Goal: Task Accomplishment & Management: Complete application form

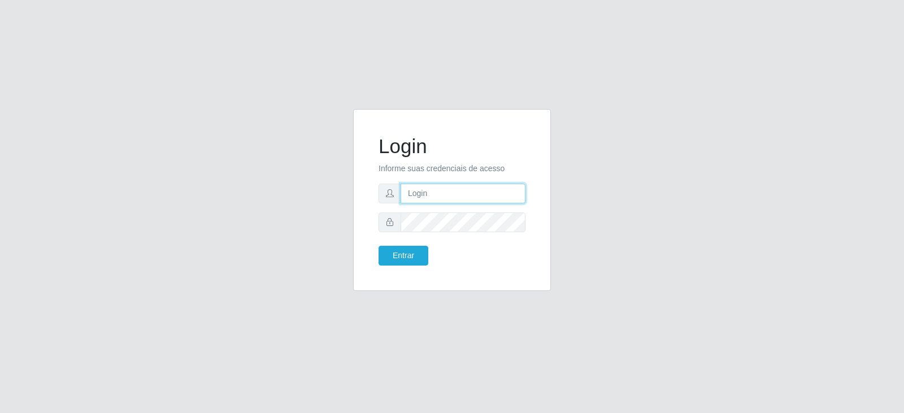
click at [434, 190] on input "text" at bounding box center [462, 194] width 125 height 20
click at [378, 246] on button "Entrar" at bounding box center [403, 256] width 50 height 20
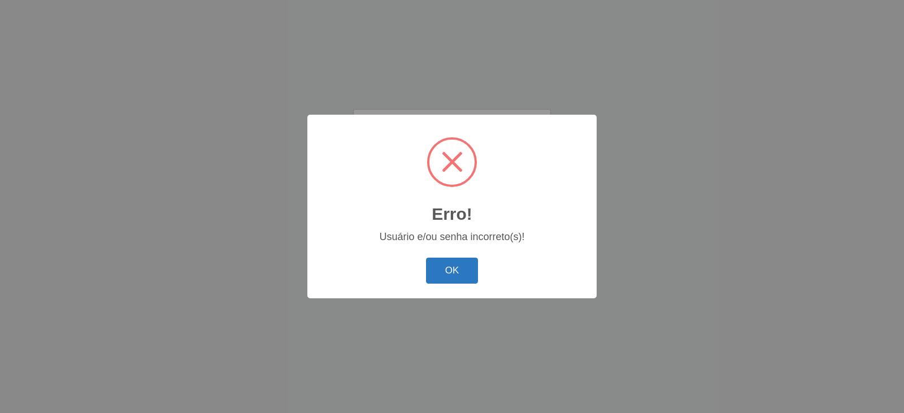
click at [455, 270] on button "OK" at bounding box center [452, 271] width 53 height 27
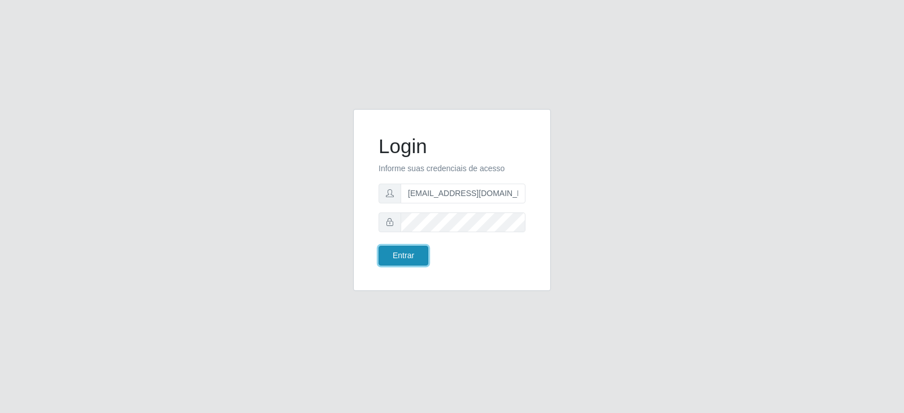
click at [396, 256] on button "Entrar" at bounding box center [403, 256] width 50 height 20
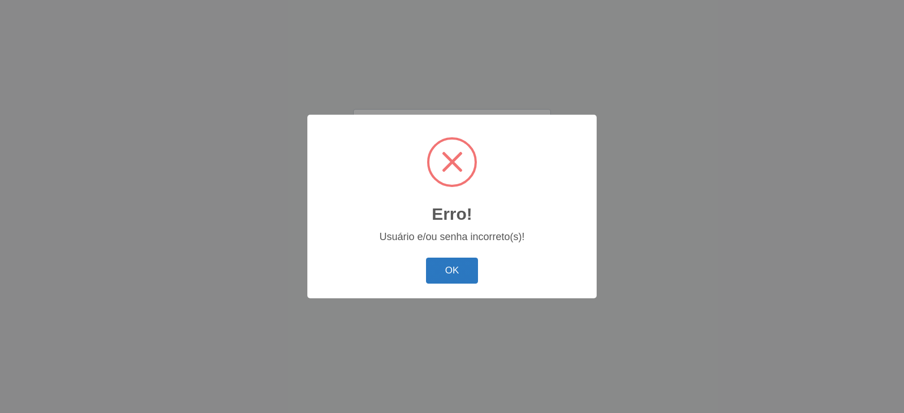
click at [451, 275] on button "OK" at bounding box center [452, 271] width 53 height 27
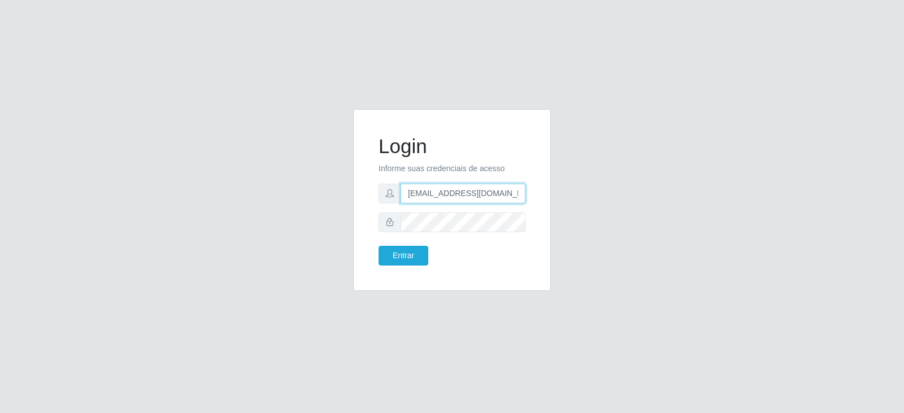
click at [441, 193] on input "[EMAIL_ADDRESS][DOMAIN_NAME]" at bounding box center [462, 194] width 125 height 20
click at [399, 259] on button "Entrar" at bounding box center [403, 256] width 50 height 20
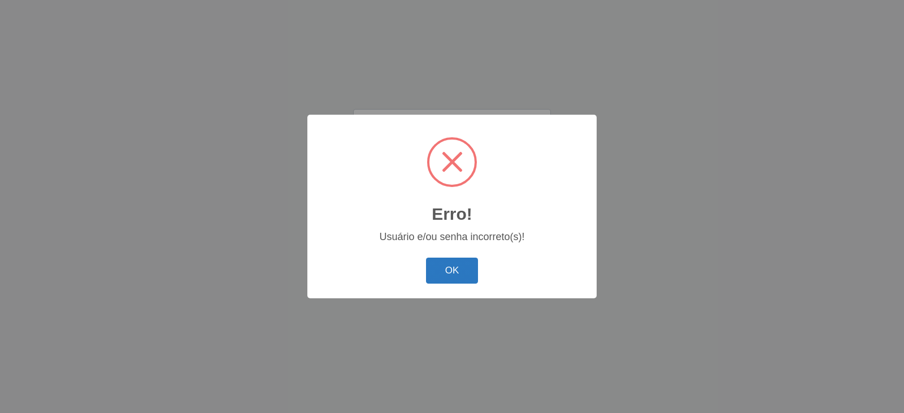
click at [459, 274] on button "OK" at bounding box center [452, 271] width 53 height 27
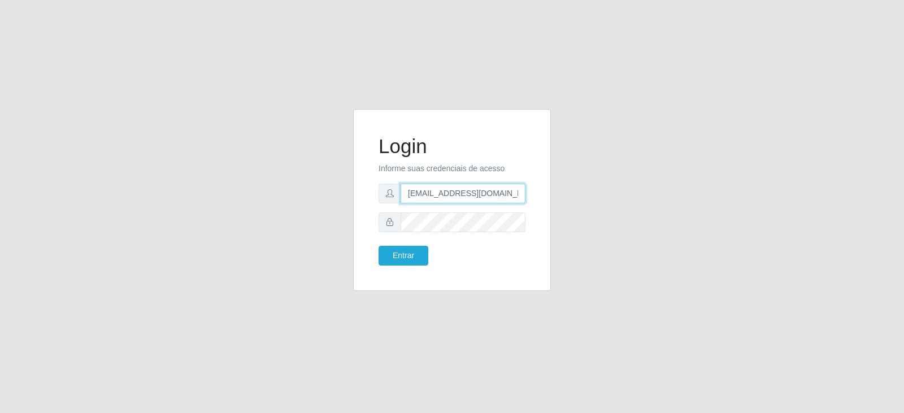
click at [512, 195] on input "[EMAIL_ADDRESS][DOMAIN_NAME]" at bounding box center [462, 194] width 125 height 20
type input "[EMAIL_ADDRESS][DOMAIN_NAME]"
click at [402, 256] on button "Entrar" at bounding box center [403, 256] width 50 height 20
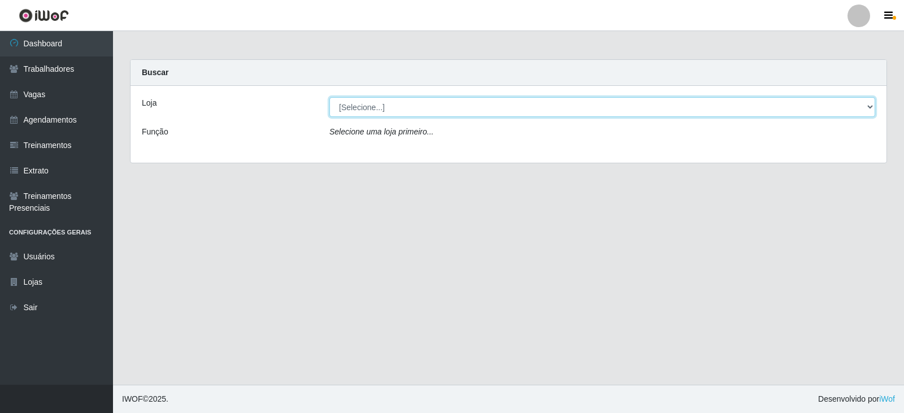
click at [869, 103] on select "[Selecione...] SuperFácil Atacado - Moema Tinoco SuperFácil Atacado - São Gonça…" at bounding box center [602, 107] width 546 height 20
select select "540"
click at [329, 97] on select "[Selecione...] SuperFácil Atacado - Moema Tinoco SuperFácil Atacado - São Gonça…" at bounding box center [602, 107] width 546 height 20
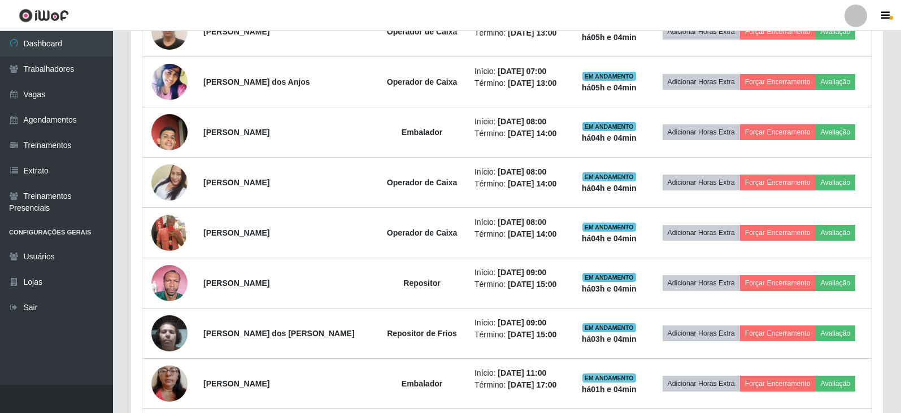
scroll to position [508, 0]
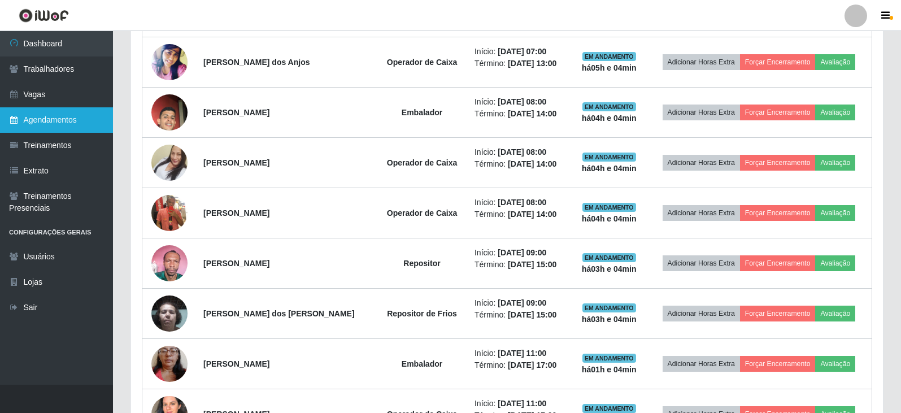
click at [54, 117] on link "Agendamentos" at bounding box center [56, 119] width 113 height 25
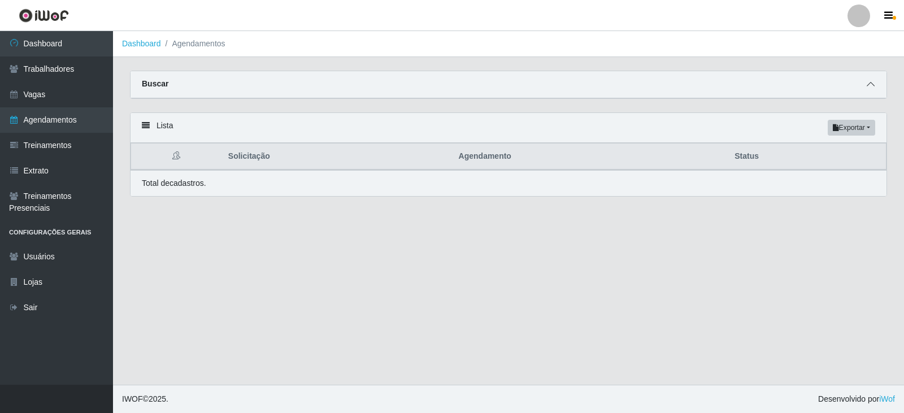
click at [867, 85] on icon at bounding box center [870, 84] width 8 height 8
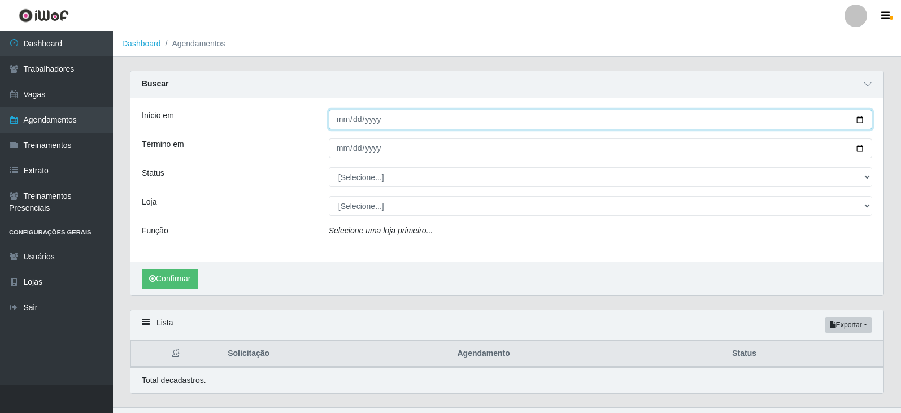
click at [861, 121] on input "Início em" at bounding box center [600, 120] width 543 height 20
type input "[DATE]"
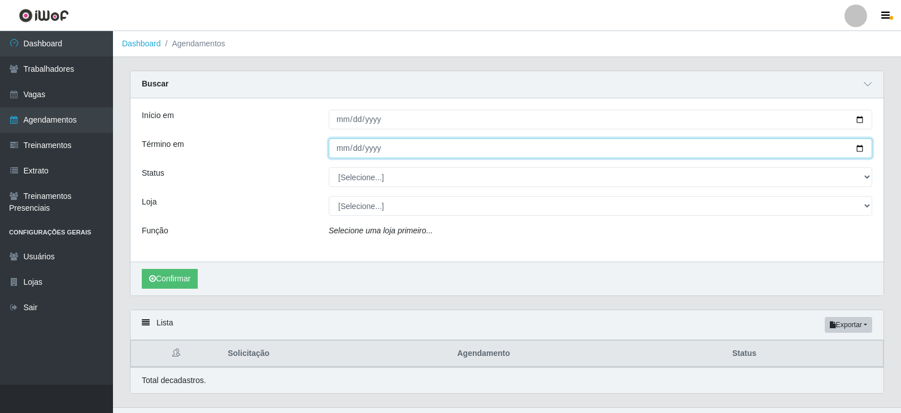
click at [860, 147] on input "Término em" at bounding box center [600, 148] width 543 height 20
type input "[DATE]"
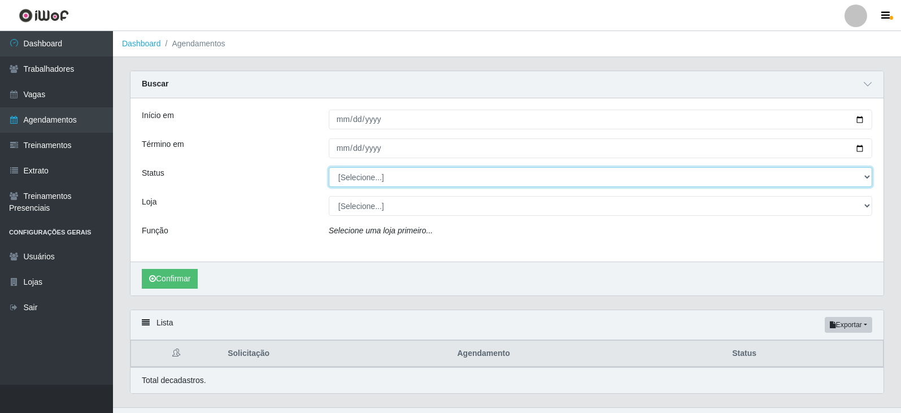
click at [867, 178] on select "[Selecione...] AGENDADO AGUARDANDO LIBERAR EM ANDAMENTO EM REVISÃO FINALIZADO C…" at bounding box center [600, 177] width 543 height 20
select select "AGENDADO"
click at [329, 168] on select "[Selecione...] AGENDADO AGUARDANDO LIBERAR EM ANDAMENTO EM REVISÃO FINALIZADO C…" at bounding box center [600, 177] width 543 height 20
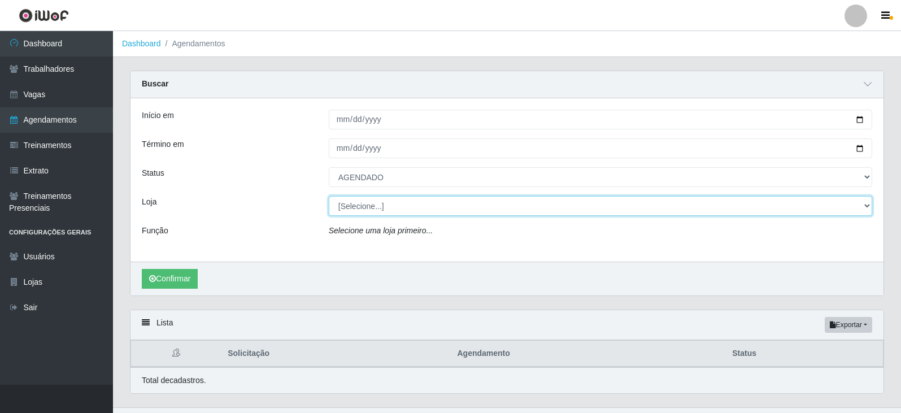
click at [867, 206] on select "[Selecione...] SuperFácil Atacado - Moema Tinoco SuperFácil Atacado - São Gonça…" at bounding box center [600, 206] width 543 height 20
select select "540"
click at [329, 197] on select "[Selecione...] SuperFácil Atacado - Moema Tinoco SuperFácil Atacado - São Gonça…" at bounding box center [600, 206] width 543 height 20
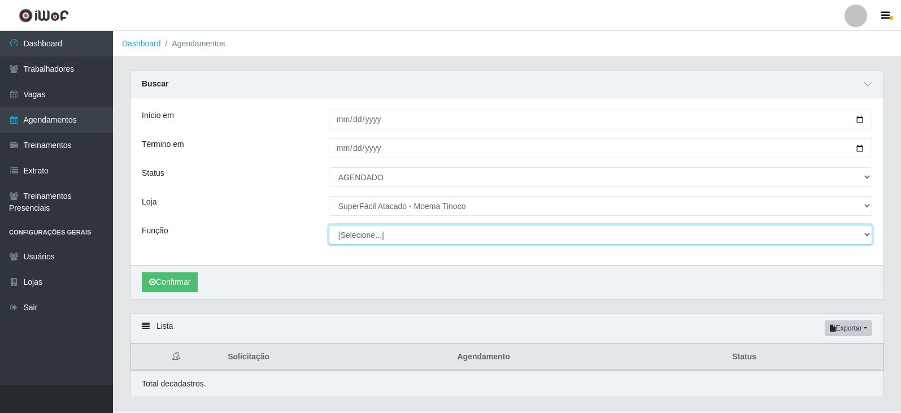
click at [868, 235] on select "[Selecione...] Embalador Embalador + Embalador ++ Operador de Caixa Operador de…" at bounding box center [600, 235] width 543 height 20
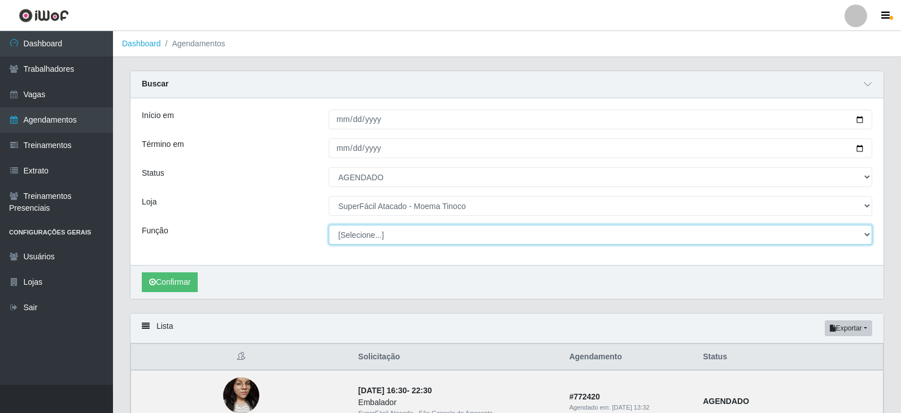
select select "22"
click at [329, 225] on select "[Selecione...] Embalador Embalador + Embalador ++ Operador de Caixa Operador de…" at bounding box center [600, 235] width 543 height 20
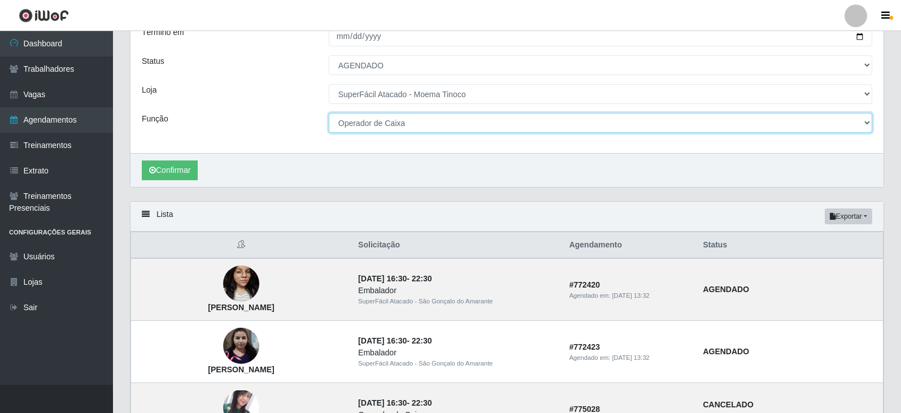
scroll to position [113, 0]
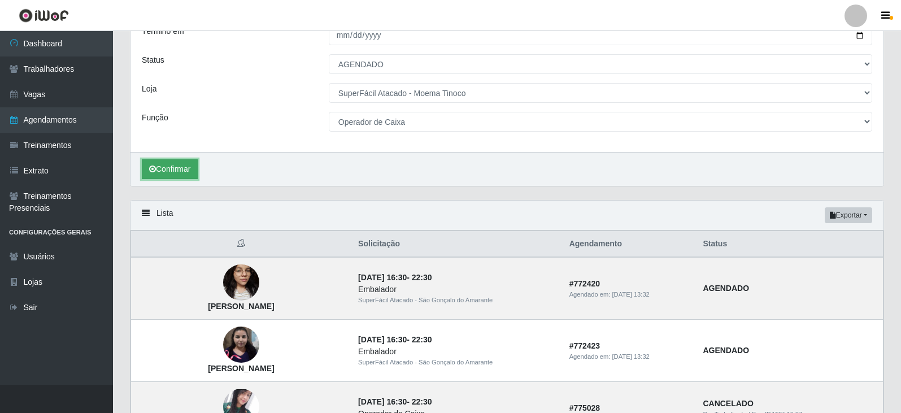
click at [173, 171] on button "Confirmar" at bounding box center [170, 169] width 56 height 20
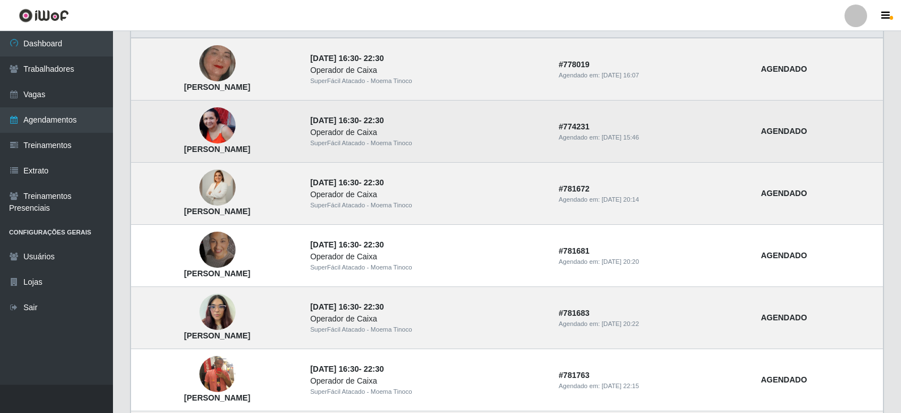
scroll to position [306, 0]
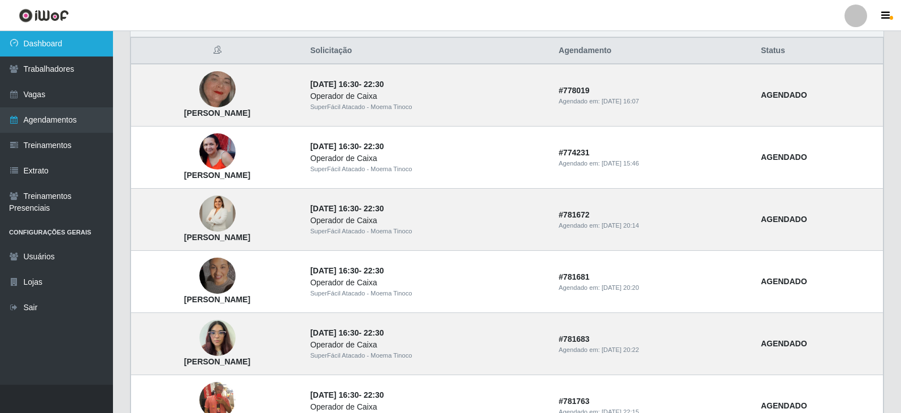
click at [43, 42] on link "Dashboard" at bounding box center [56, 43] width 113 height 25
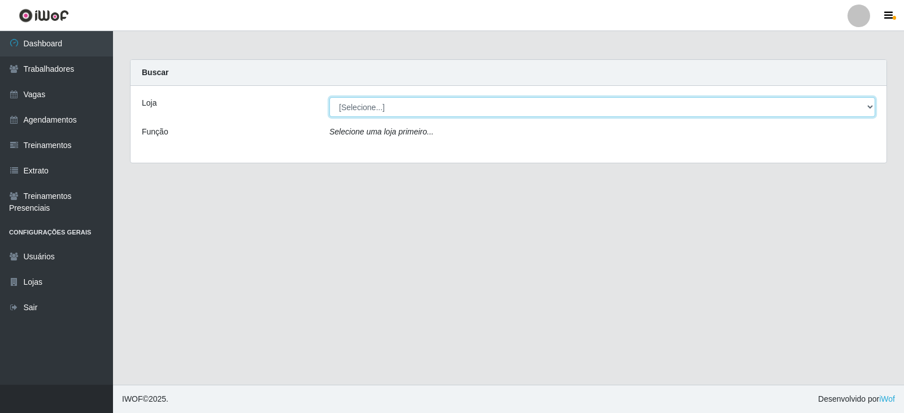
click at [869, 106] on select "[Selecione...] SuperFácil Atacado - Moema Tinoco SuperFácil Atacado - São Gonça…" at bounding box center [602, 107] width 546 height 20
select select "540"
click at [329, 97] on select "[Selecione...] SuperFácil Atacado - Moema Tinoco SuperFácil Atacado - São Gonça…" at bounding box center [602, 107] width 546 height 20
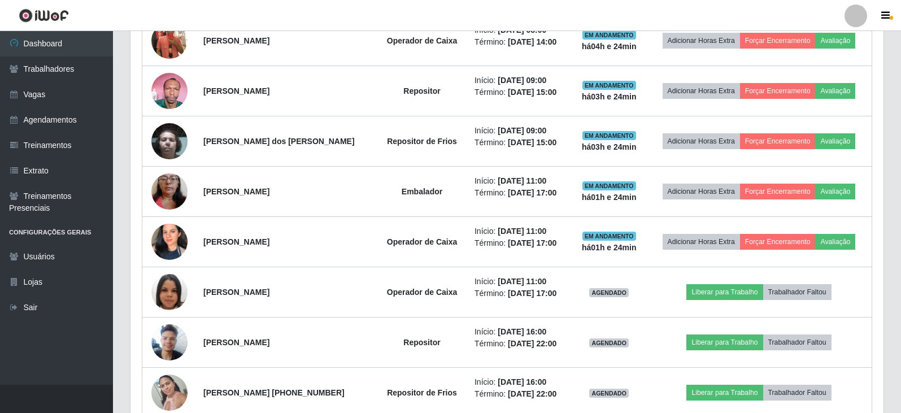
scroll to position [734, 0]
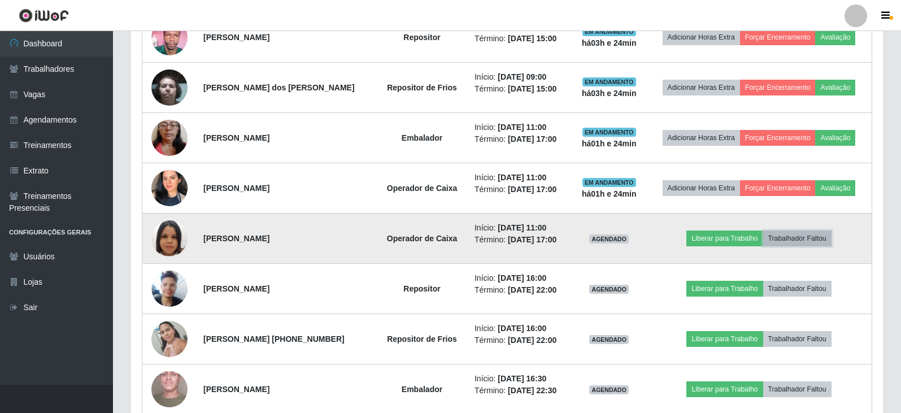
click at [790, 237] on button "Trabalhador Faltou" at bounding box center [797, 238] width 68 height 16
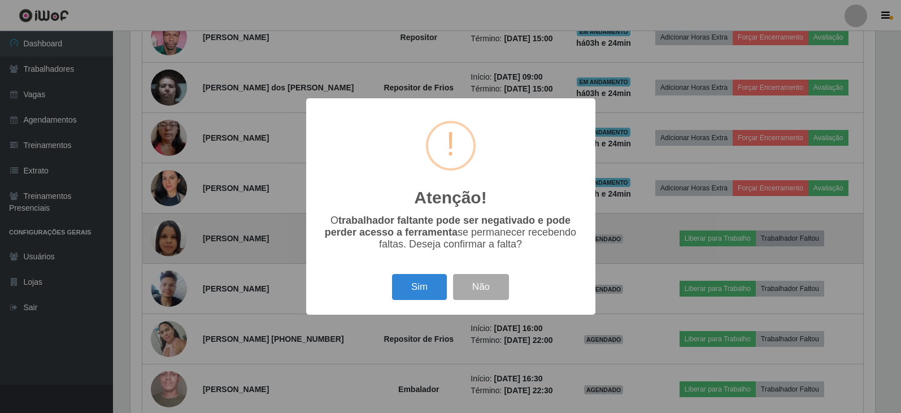
scroll to position [234, 747]
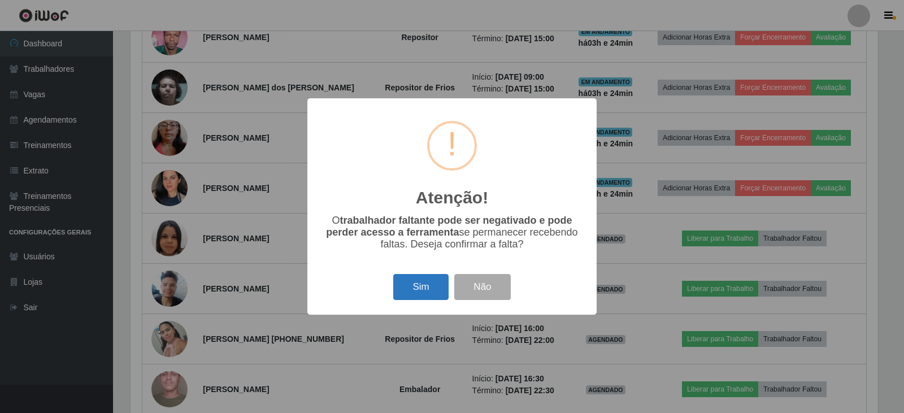
click at [420, 287] on button "Sim" at bounding box center [420, 287] width 55 height 27
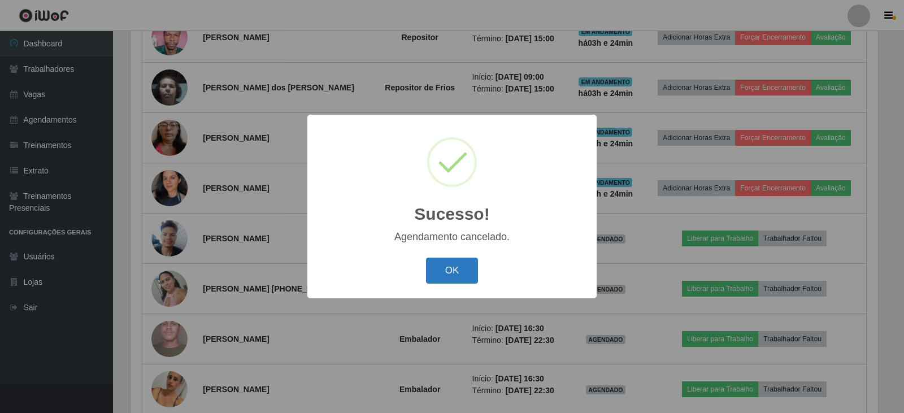
click at [456, 267] on button "OK" at bounding box center [452, 271] width 53 height 27
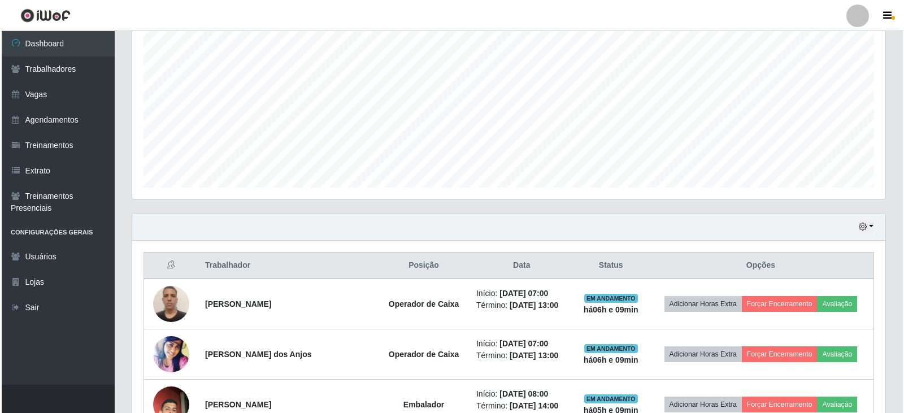
scroll to position [282, 0]
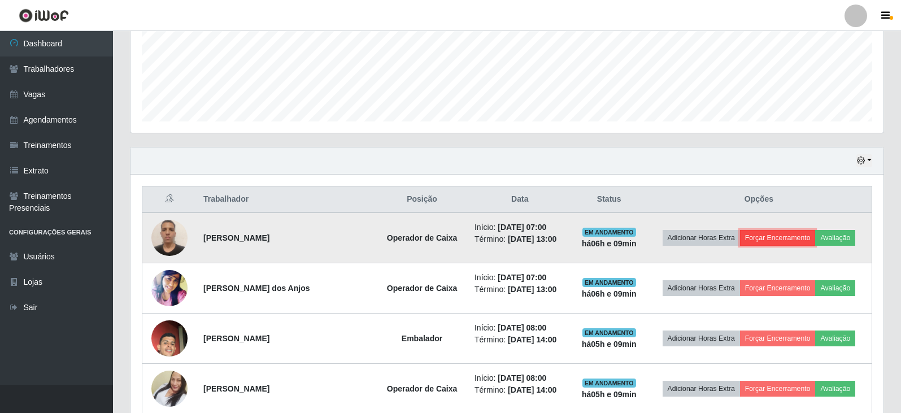
click at [791, 238] on button "Forçar Encerramento" at bounding box center [778, 238] width 76 height 16
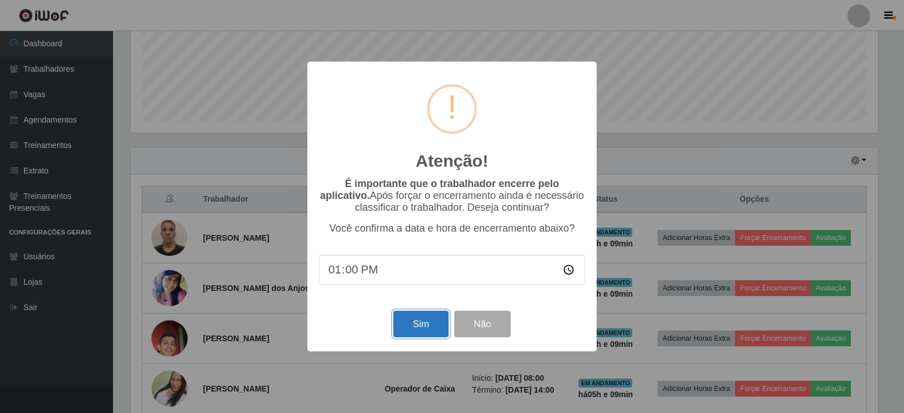
click at [438, 329] on button "Sim" at bounding box center [420, 324] width 55 height 27
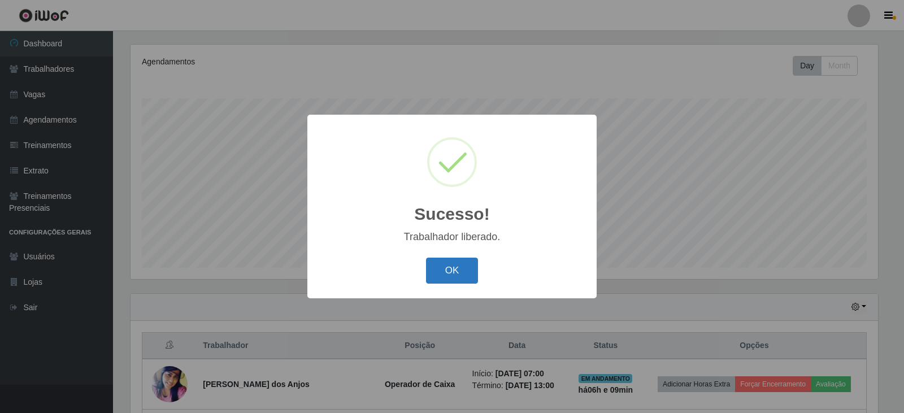
click at [470, 271] on button "OK" at bounding box center [452, 271] width 53 height 27
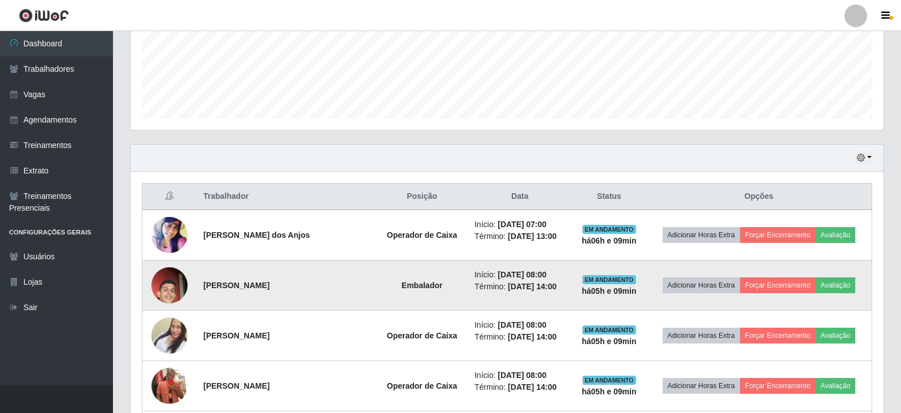
scroll to position [306, 0]
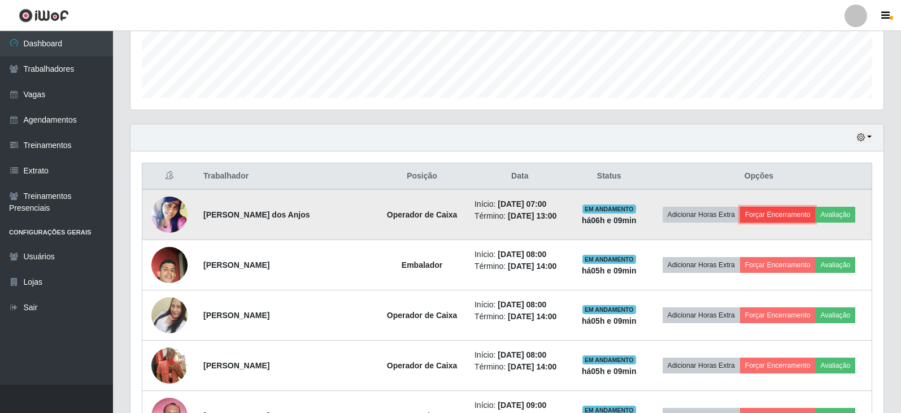
click at [763, 217] on button "Forçar Encerramento" at bounding box center [778, 215] width 76 height 16
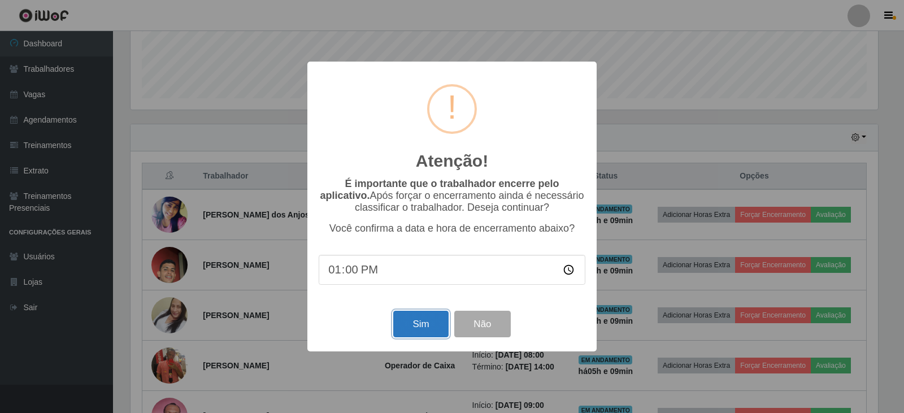
click at [433, 332] on button "Sim" at bounding box center [420, 324] width 55 height 27
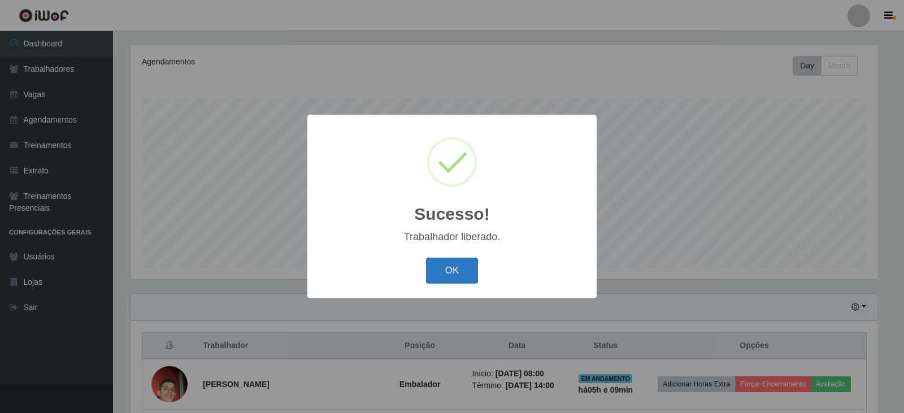
click at [455, 272] on button "OK" at bounding box center [452, 271] width 53 height 27
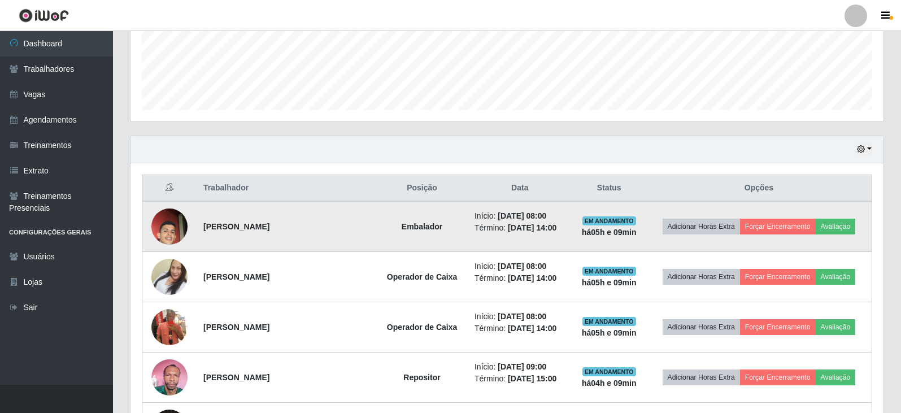
scroll to position [306, 0]
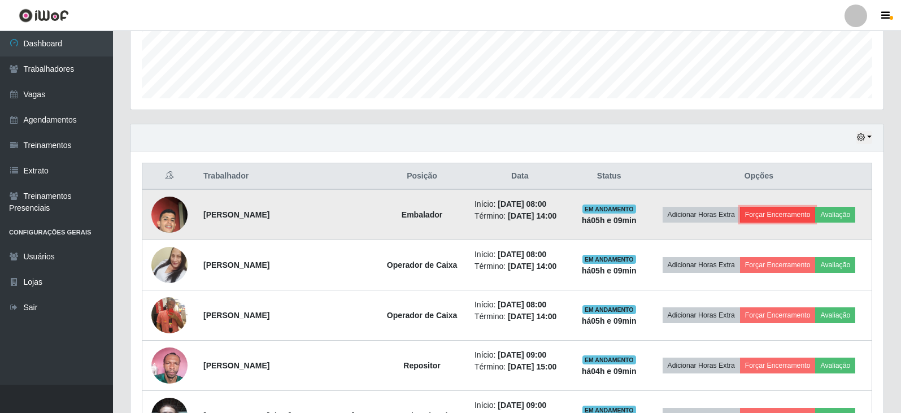
click at [782, 216] on button "Forçar Encerramento" at bounding box center [778, 215] width 76 height 16
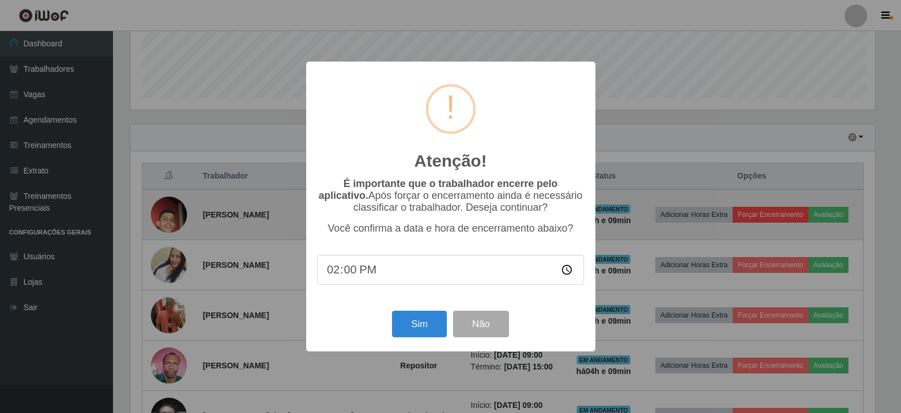
scroll to position [234, 747]
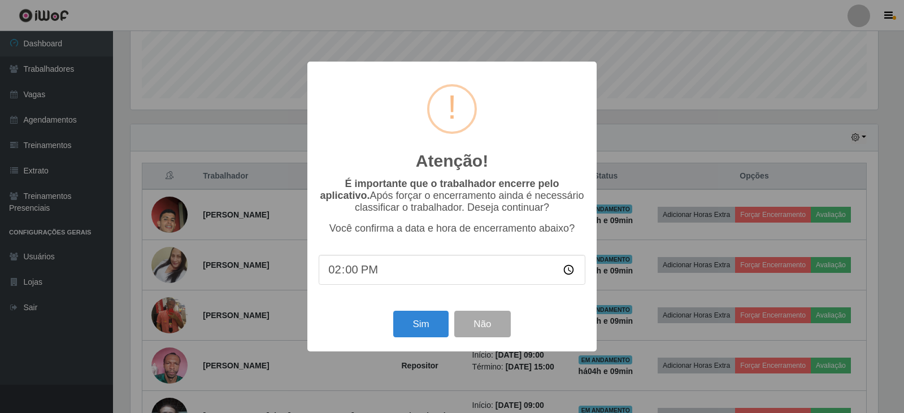
click at [568, 274] on input "14:00" at bounding box center [452, 270] width 267 height 30
click at [361, 276] on input "14:00" at bounding box center [452, 270] width 267 height 30
type input "13:00"
click at [429, 329] on button "Sim" at bounding box center [420, 324] width 55 height 27
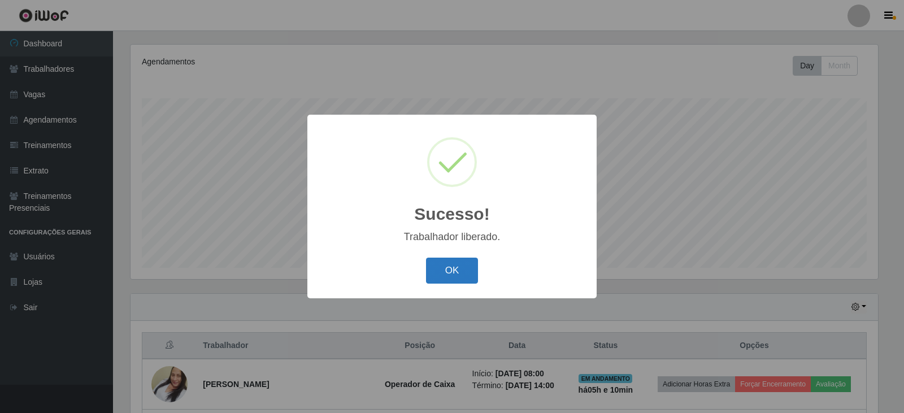
click at [458, 273] on button "OK" at bounding box center [452, 271] width 53 height 27
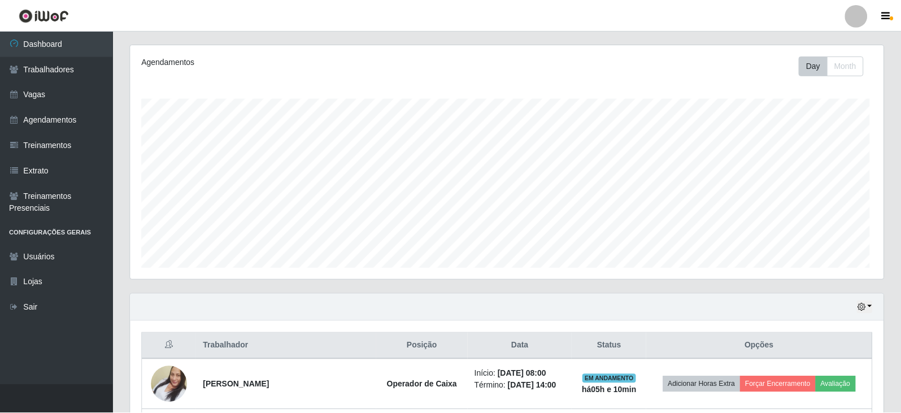
scroll to position [0, 0]
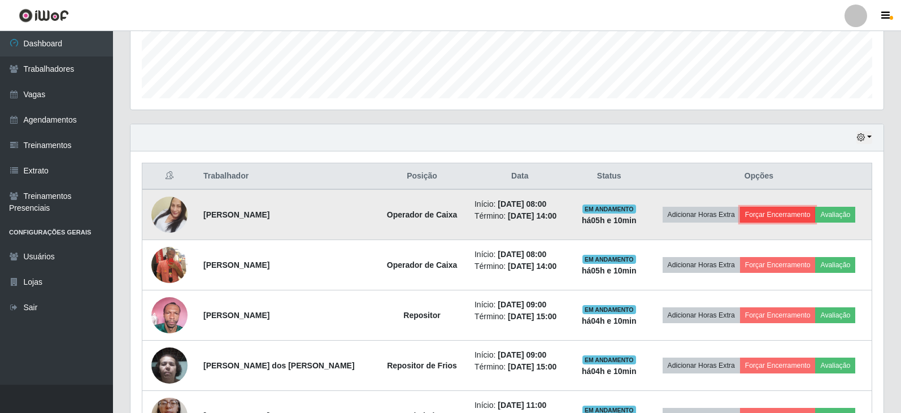
click at [773, 212] on button "Forçar Encerramento" at bounding box center [778, 215] width 76 height 16
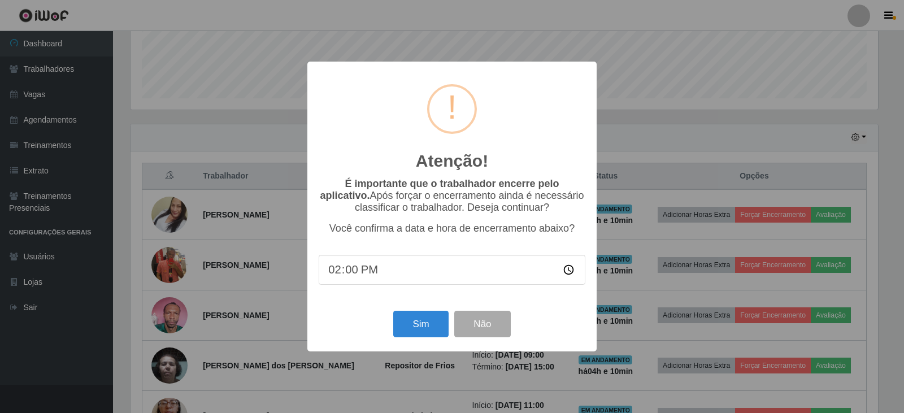
click at [687, 34] on div "Atenção! × É importante que o trabalhador encerre pelo aplicativo. Após forçar …" at bounding box center [452, 206] width 904 height 413
